Goal: Find specific page/section: Find specific page/section

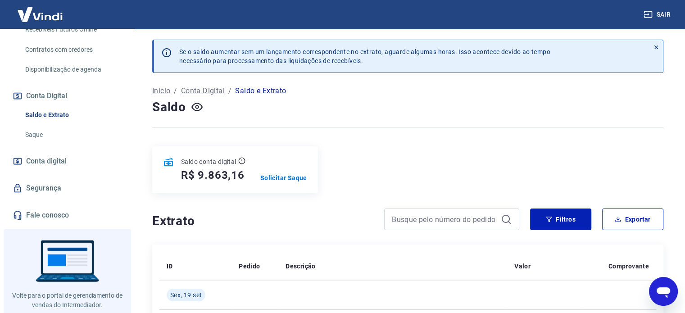
scroll to position [266, 0]
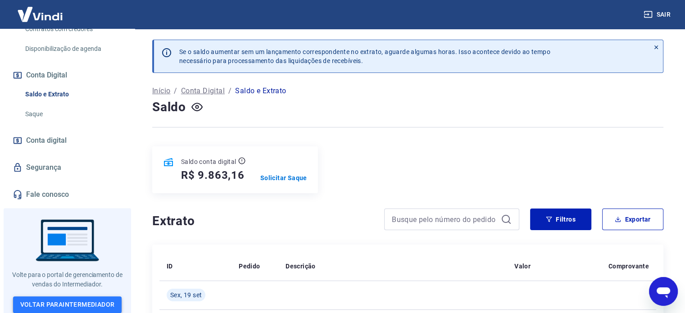
click at [70, 298] on link "Voltar para Intermediador" at bounding box center [67, 304] width 109 height 17
